Goal: Transaction & Acquisition: Purchase product/service

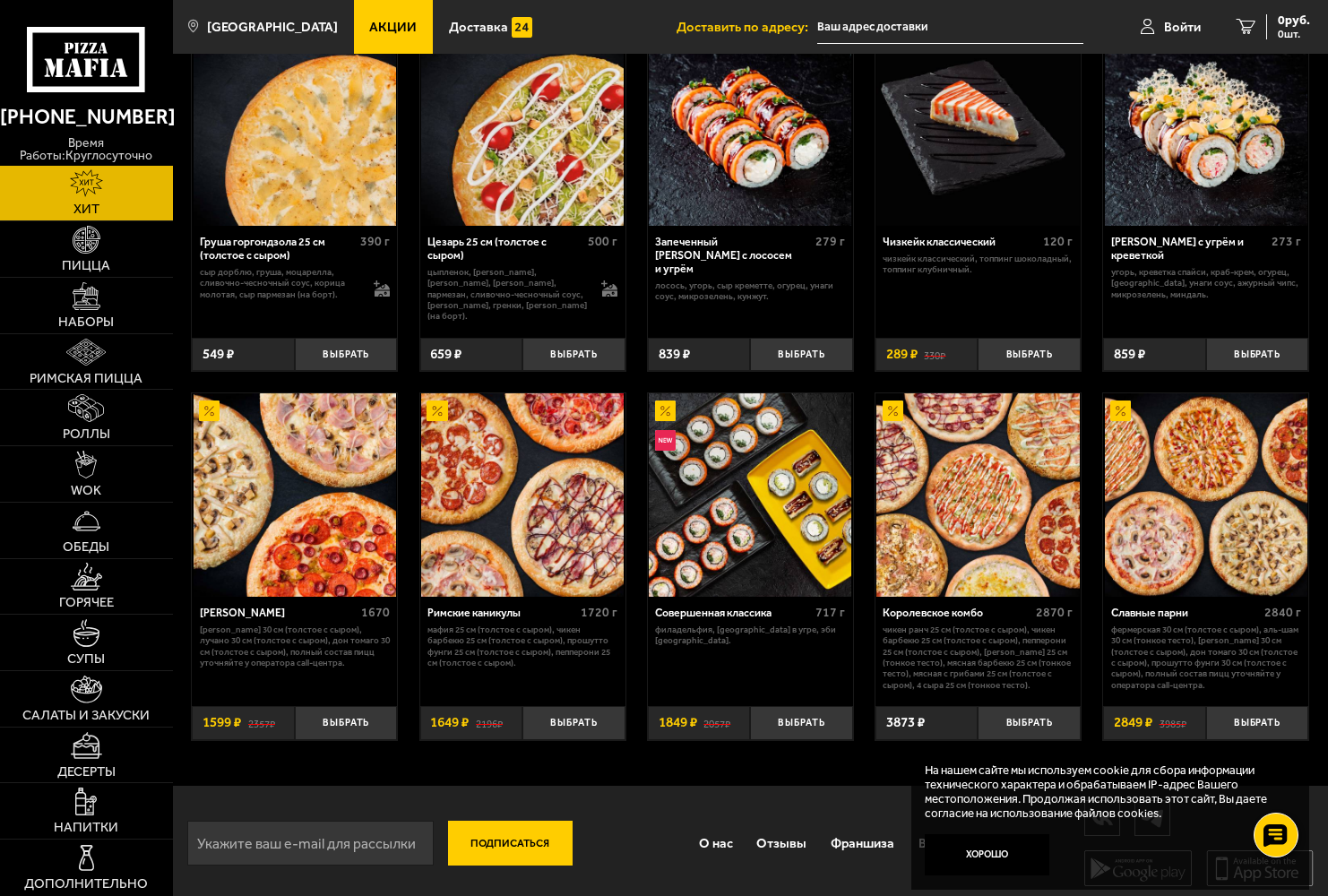
scroll to position [506, 0]
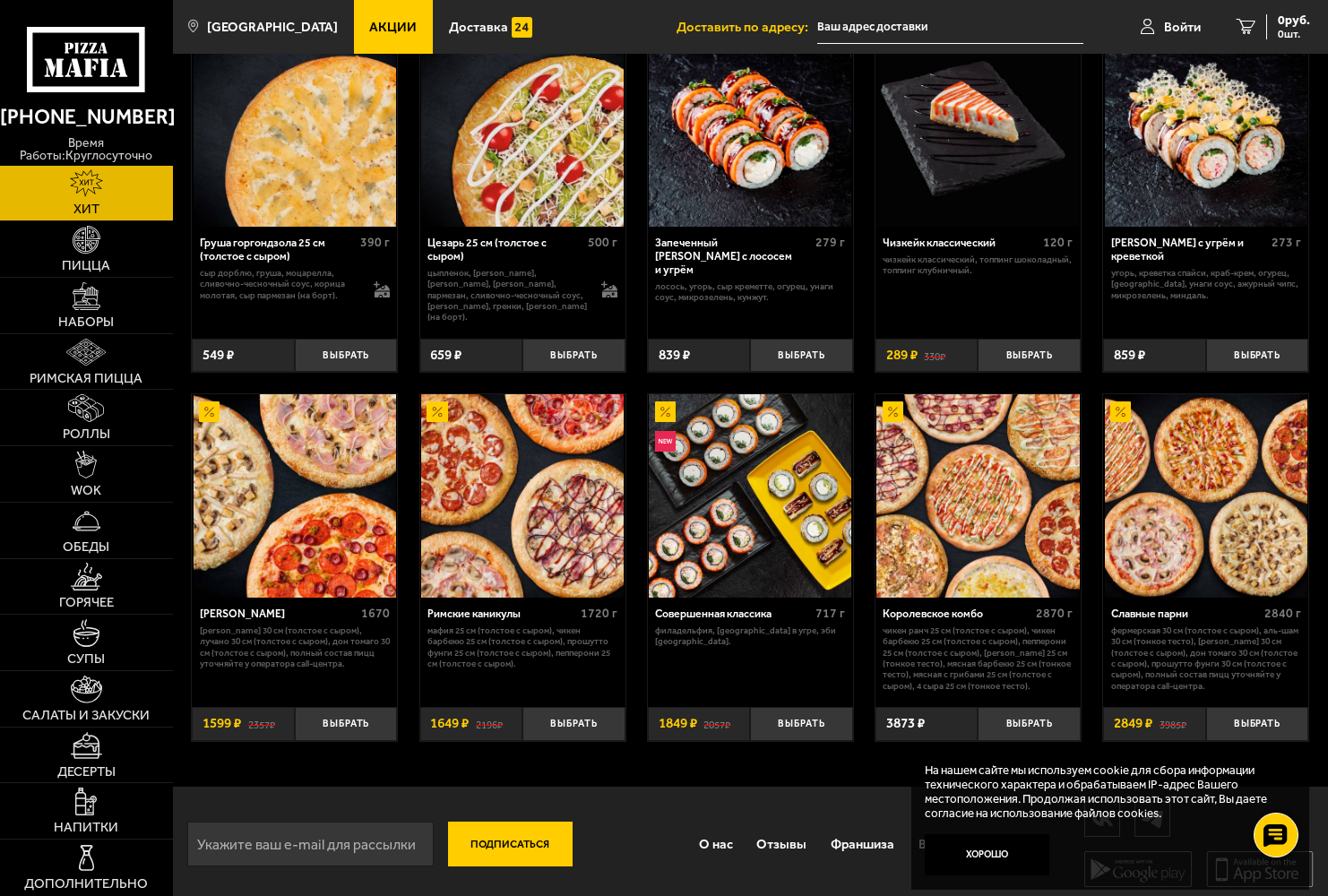
click at [333, 524] on img at bounding box center [294, 495] width 202 height 202
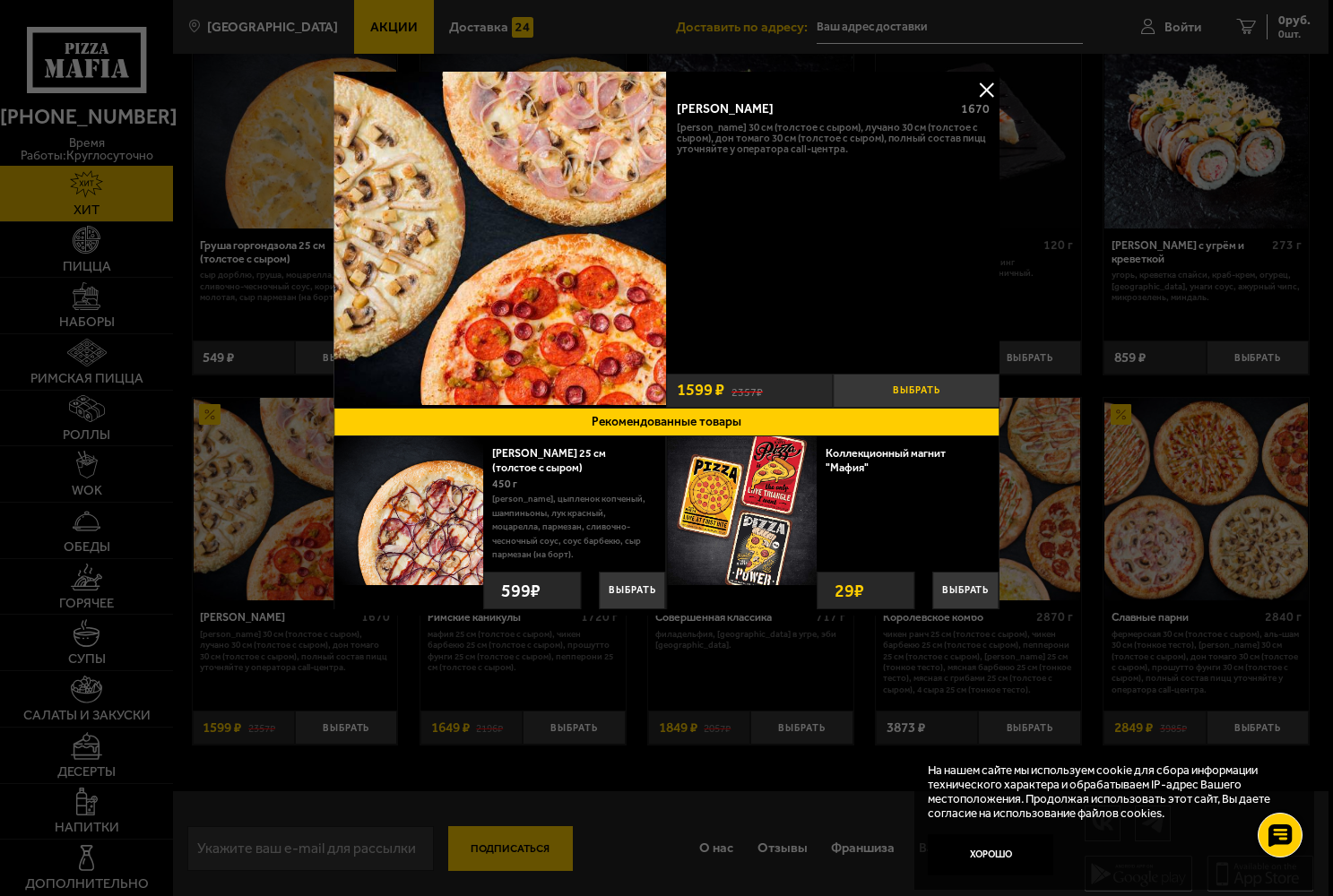
click at [937, 390] on button "Выбрать" at bounding box center [916, 390] width 167 height 34
click at [982, 92] on button at bounding box center [985, 89] width 27 height 27
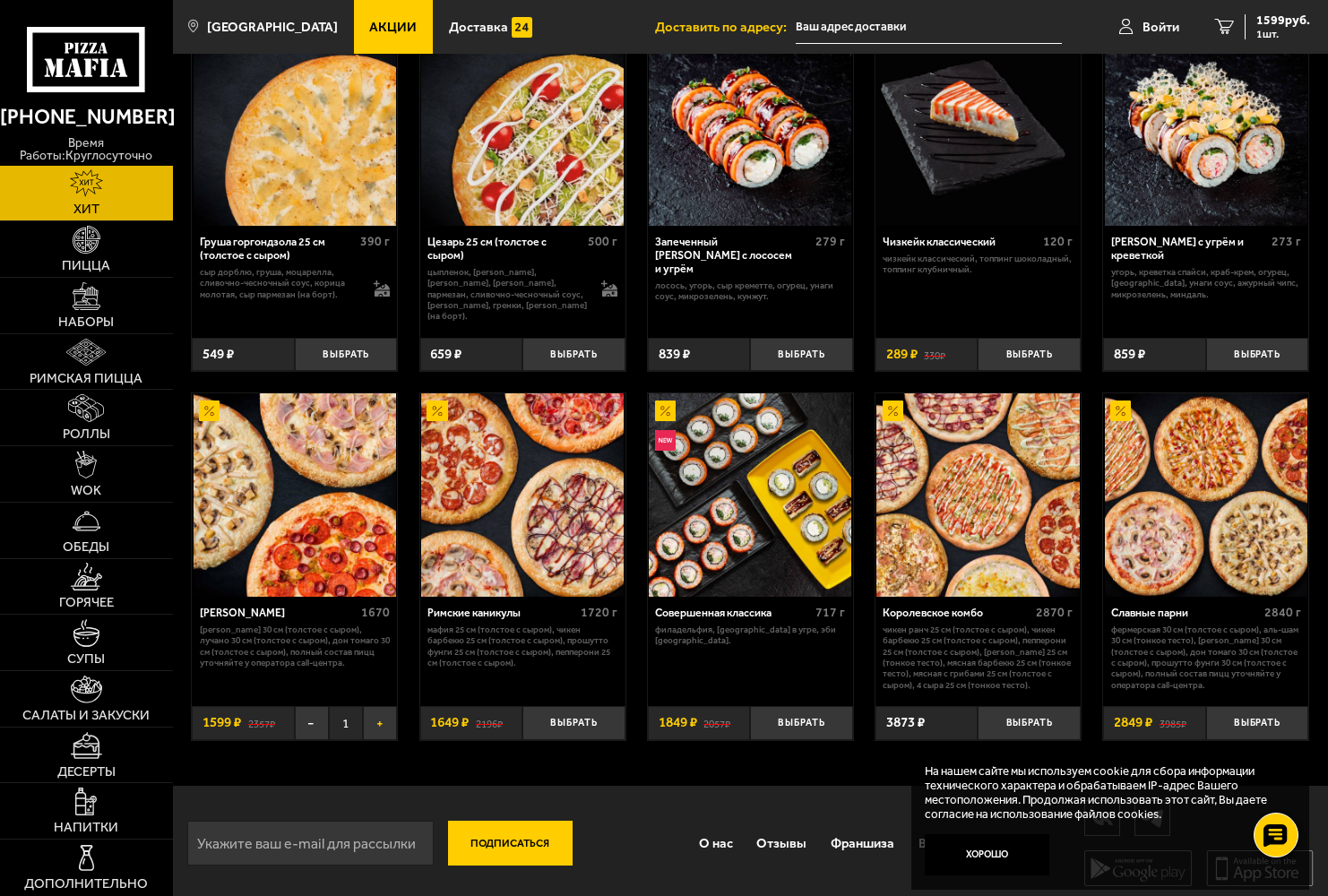
scroll to position [506, 0]
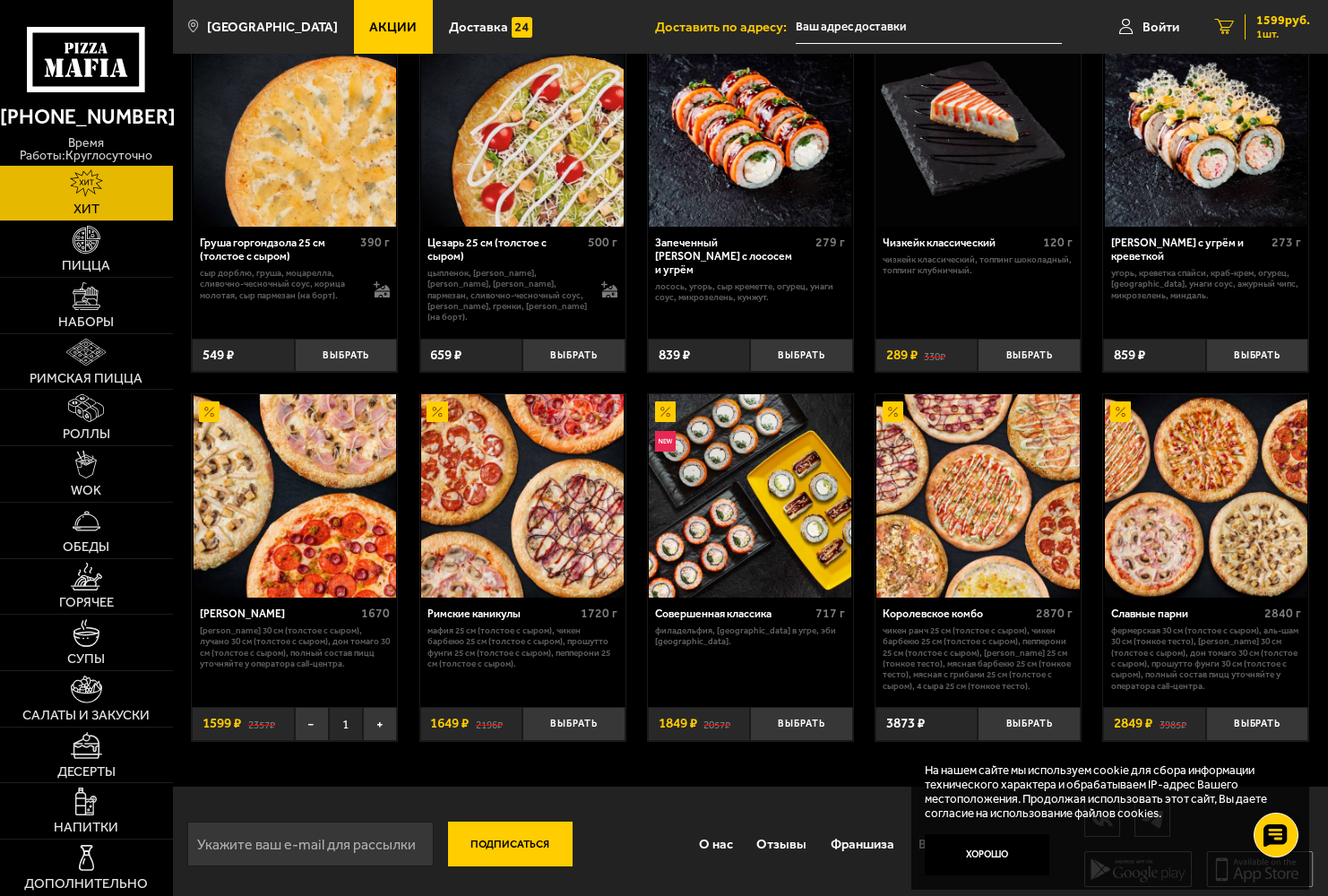
click at [1280, 16] on span "1599 руб." at bounding box center [1283, 21] width 54 height 13
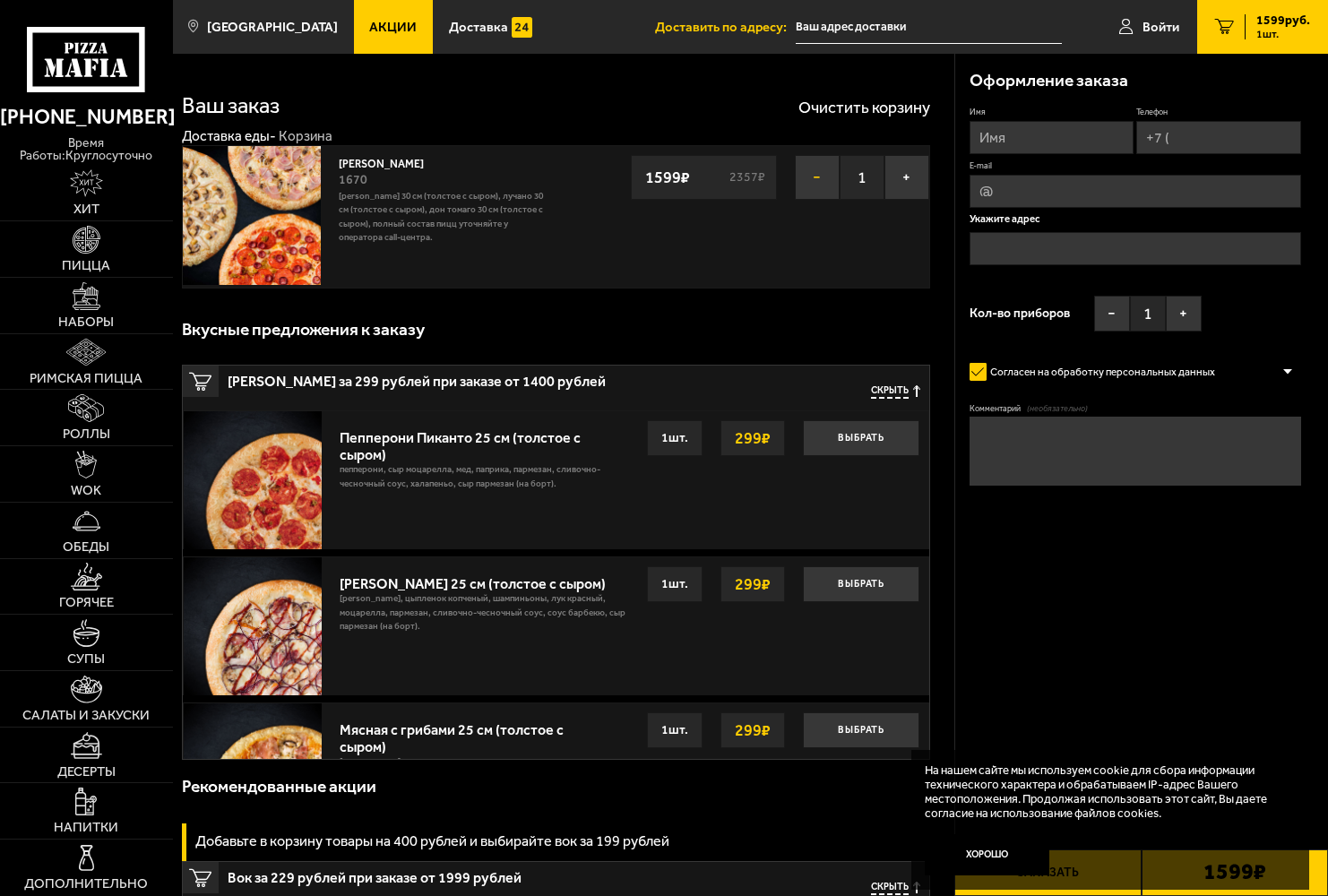
click at [823, 179] on button "−" at bounding box center [816, 177] width 45 height 45
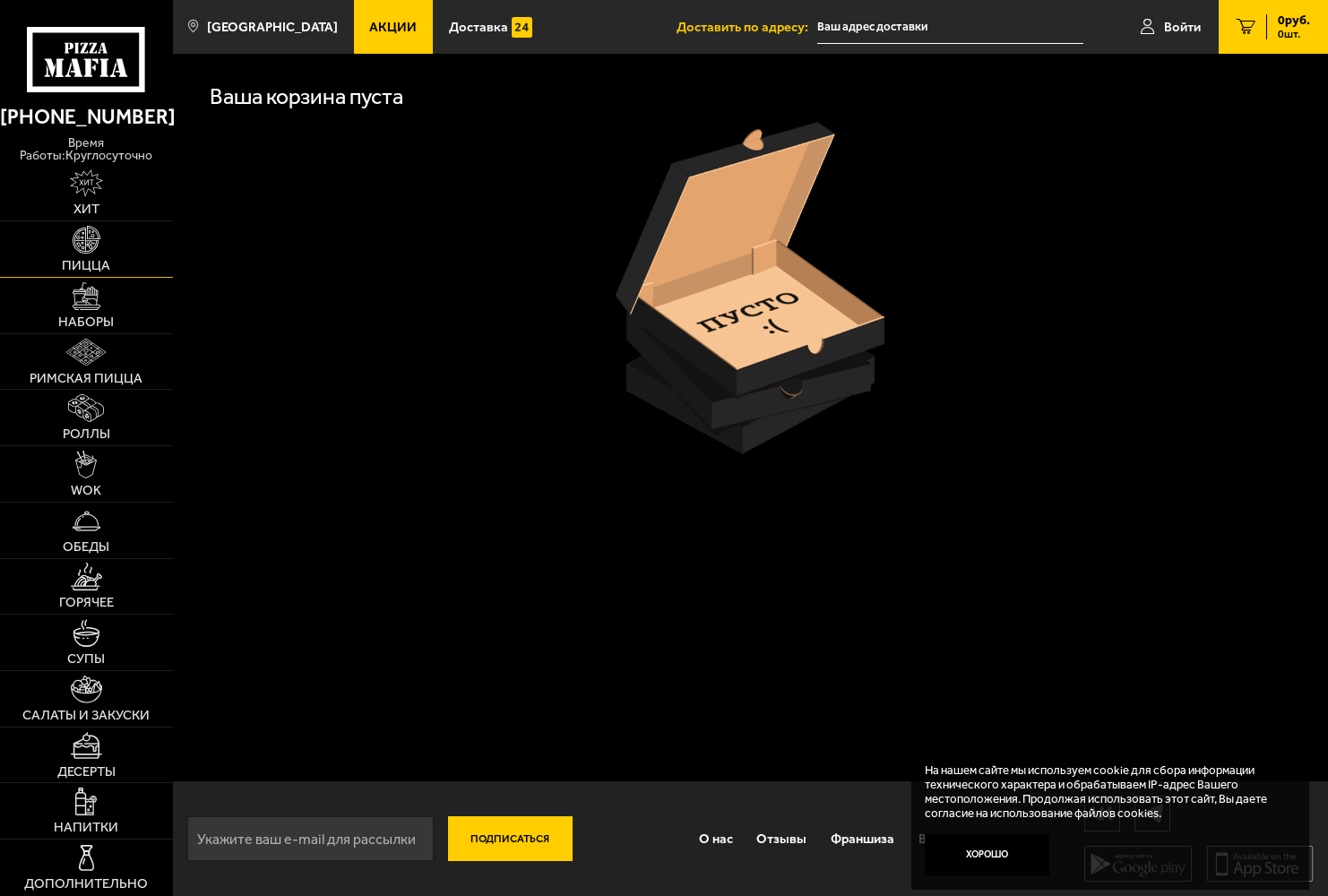
click at [82, 254] on link "Пицца" at bounding box center [86, 249] width 173 height 56
